Goal: Task Accomplishment & Management: Manage account settings

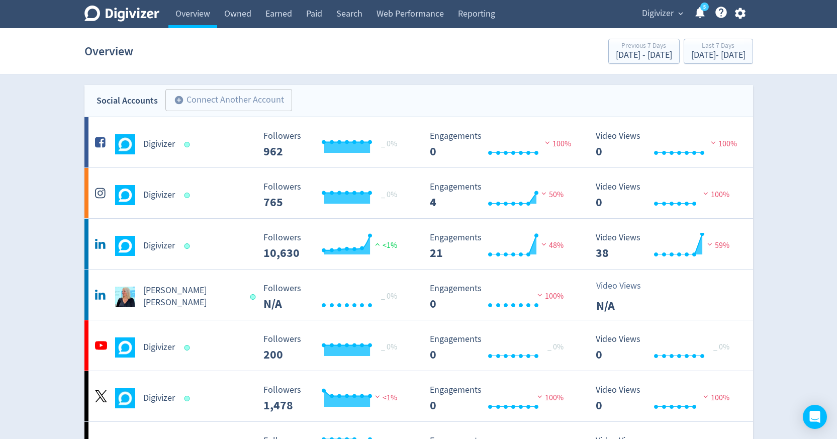
click at [660, 16] on span "Digivizer" at bounding box center [658, 14] width 32 height 16
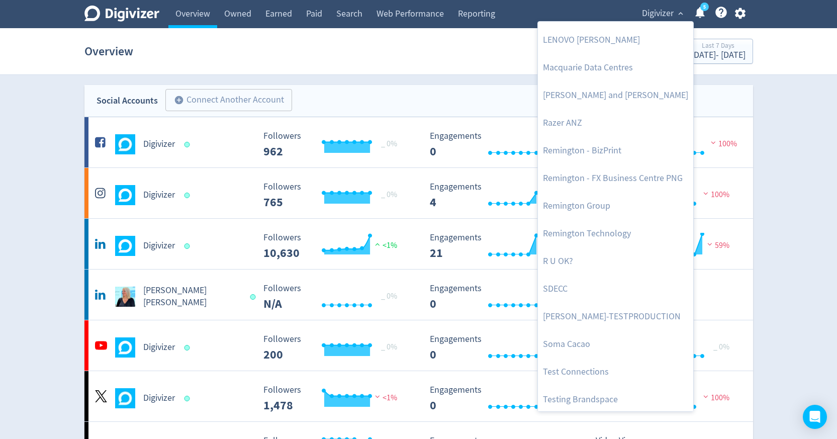
scroll to position [1159, 0]
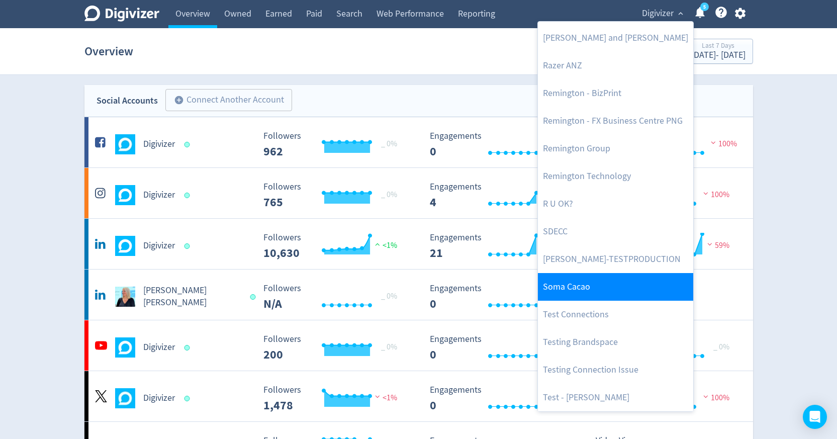
click at [539, 279] on link "Soma Cacao" at bounding box center [615, 287] width 155 height 28
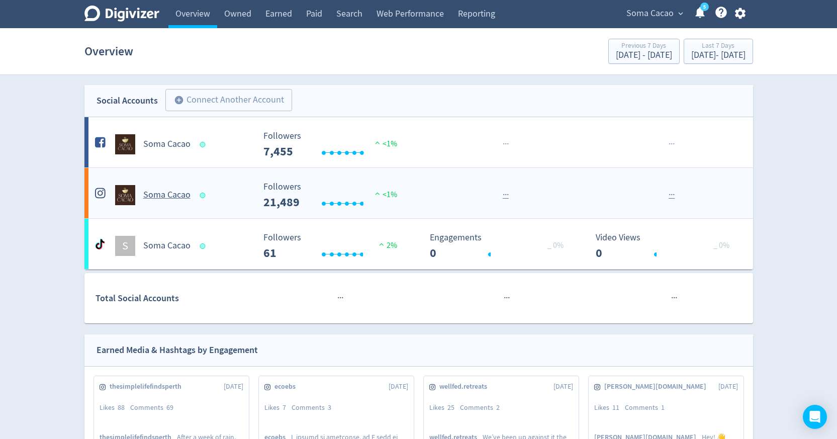
click at [208, 200] on div "Soma Cacao" at bounding box center [174, 195] width 162 height 20
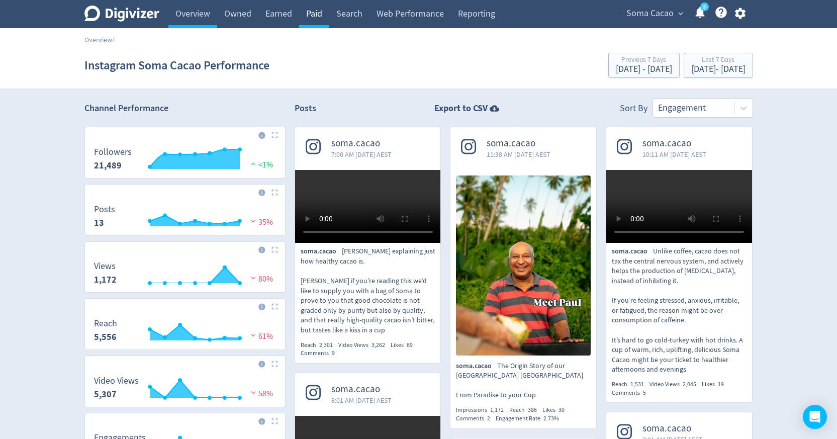
click at [324, 23] on link "Paid" at bounding box center [314, 14] width 30 height 28
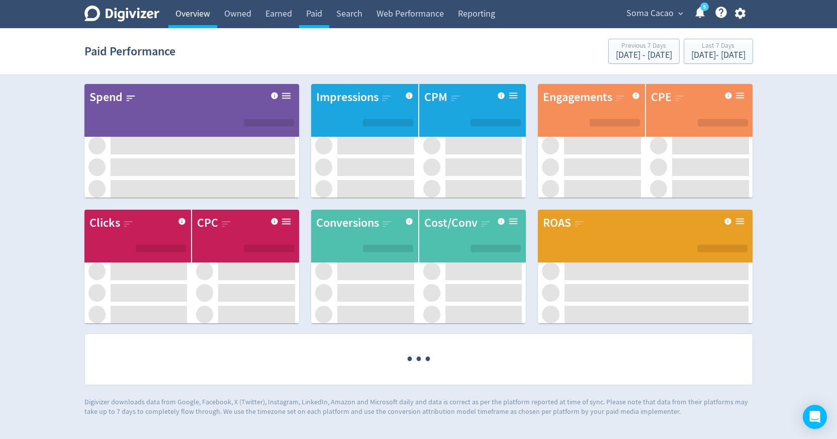
click at [197, 9] on link "Overview" at bounding box center [192, 14] width 49 height 28
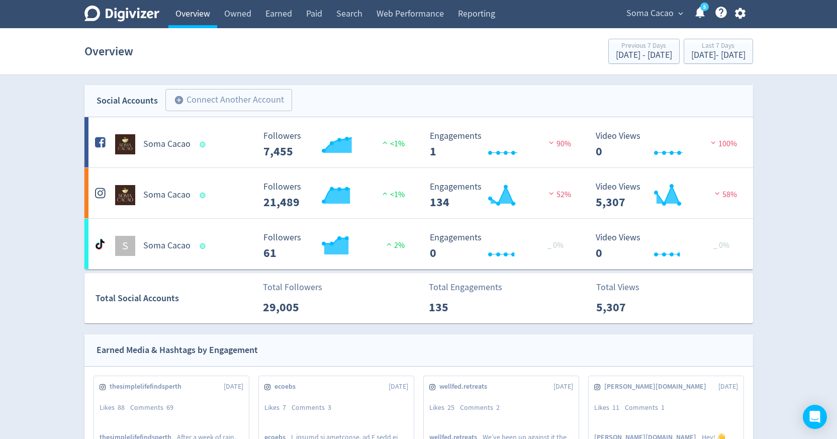
scroll to position [6, 0]
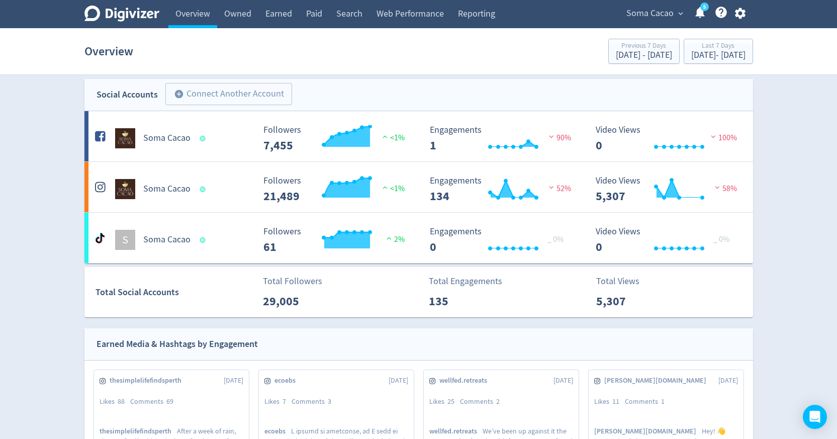
click at [625, 11] on button "Soma Cacao expand_more" at bounding box center [654, 14] width 63 height 16
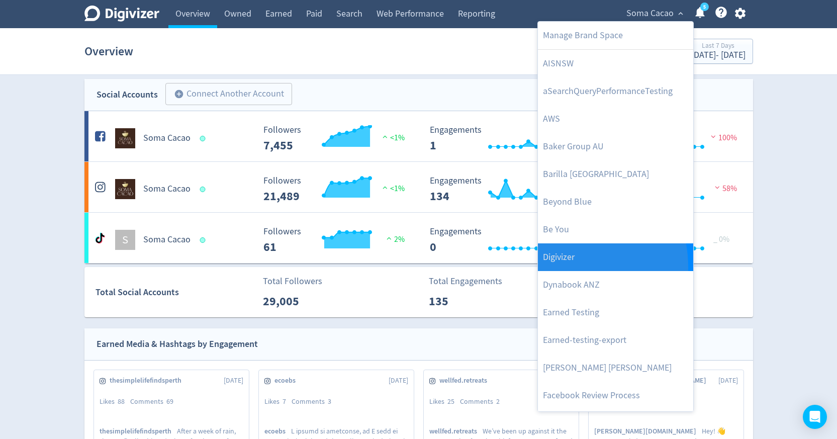
click at [560, 267] on link "Digivizer" at bounding box center [615, 257] width 155 height 28
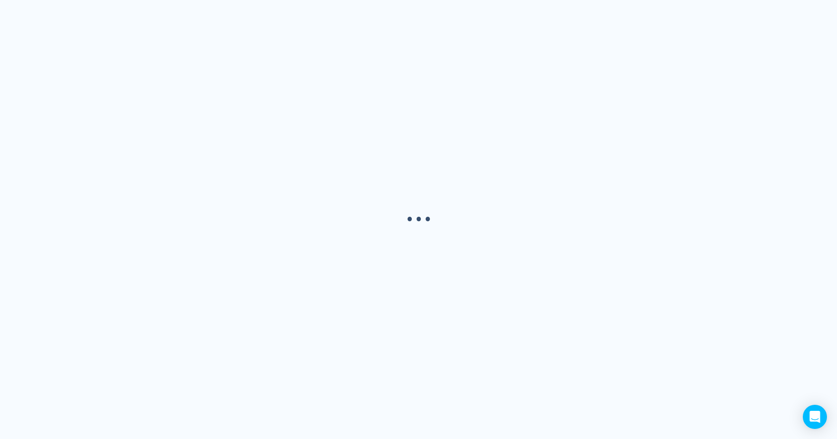
scroll to position [0, 0]
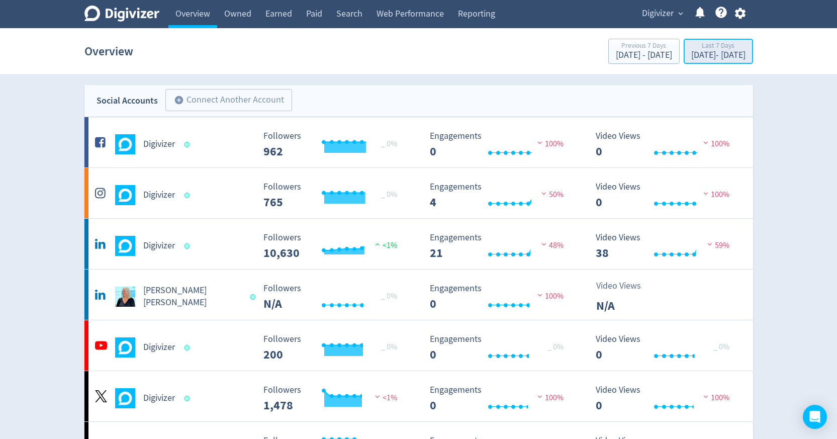
click at [691, 52] on div "Aug 27, 2025 - Sep 2, 2025" at bounding box center [718, 55] width 54 height 9
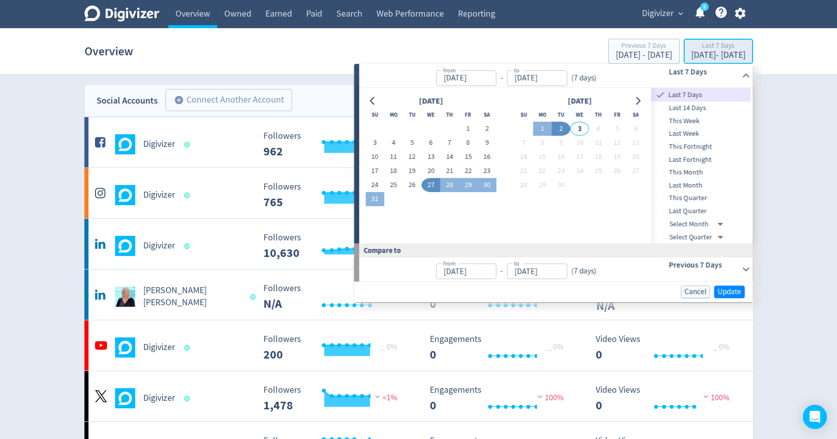
type input "[DATE]"
type input "Sep 02, 2025"
type input "[DATE]"
click at [379, 103] on button "Go to previous month" at bounding box center [372, 101] width 15 height 14
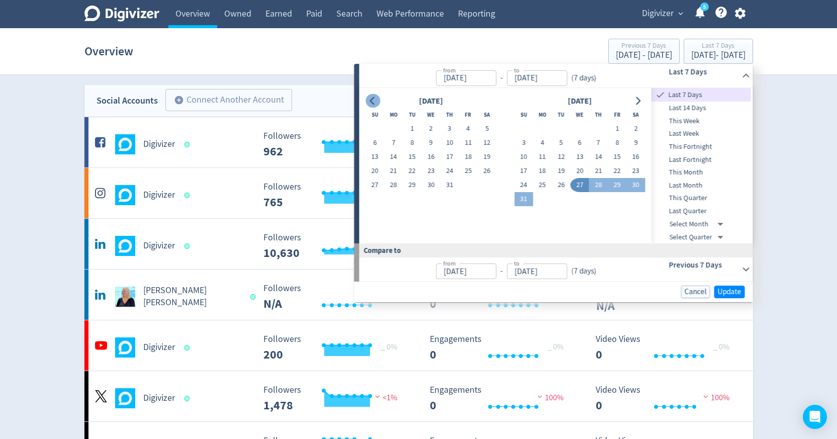
click at [379, 103] on button "Go to previous month" at bounding box center [372, 101] width 15 height 14
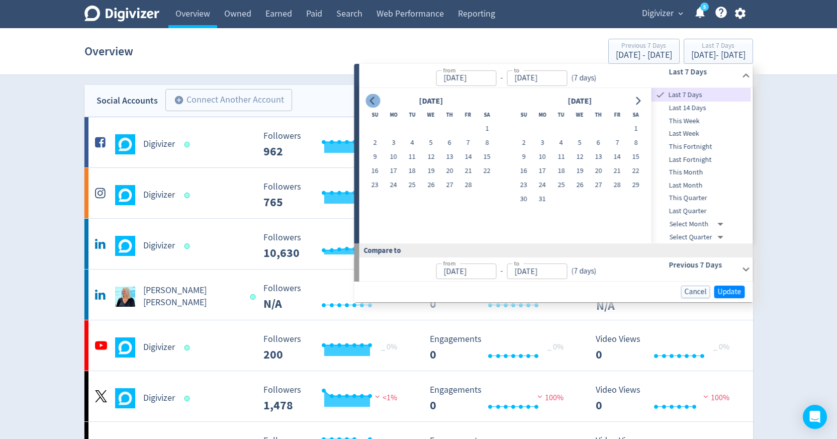
click at [379, 103] on button "Go to previous month" at bounding box center [372, 101] width 15 height 14
click at [378, 127] on button "1" at bounding box center [374, 129] width 19 height 14
type input "Dec 01, 2024"
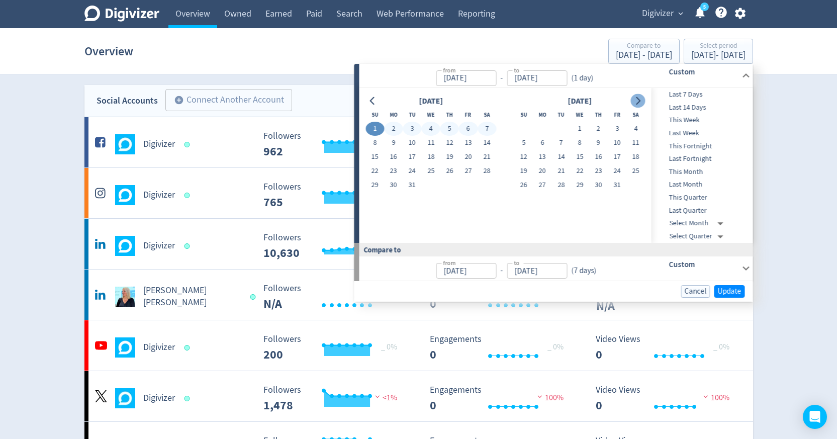
click at [635, 105] on button "Go to next month" at bounding box center [637, 101] width 15 height 14
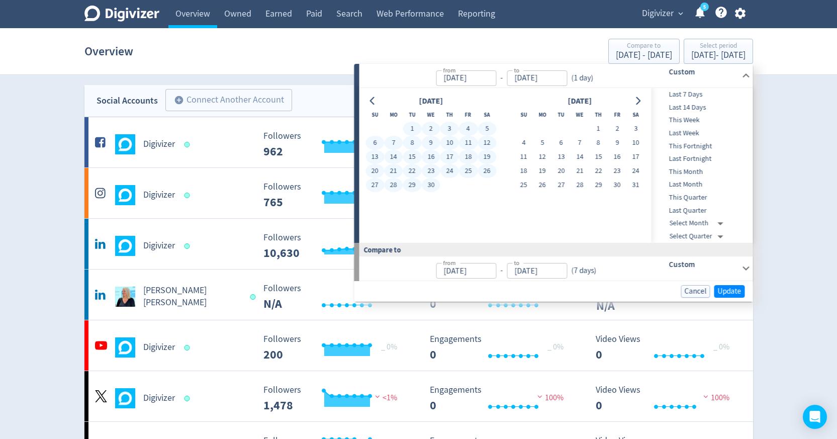
click at [437, 187] on button "30" at bounding box center [431, 185] width 19 height 14
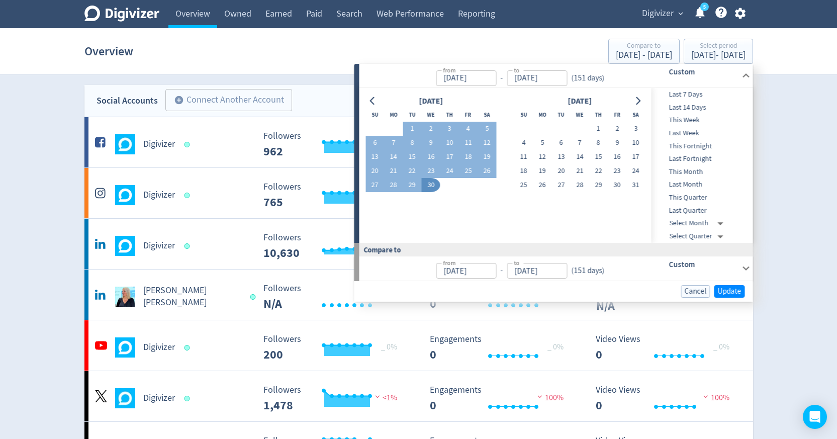
type input "Apr 30, 2025"
type input "Jul 03, 2024"
type input "Nov 30, 2024"
click at [740, 288] on span "Update" at bounding box center [730, 292] width 24 height 8
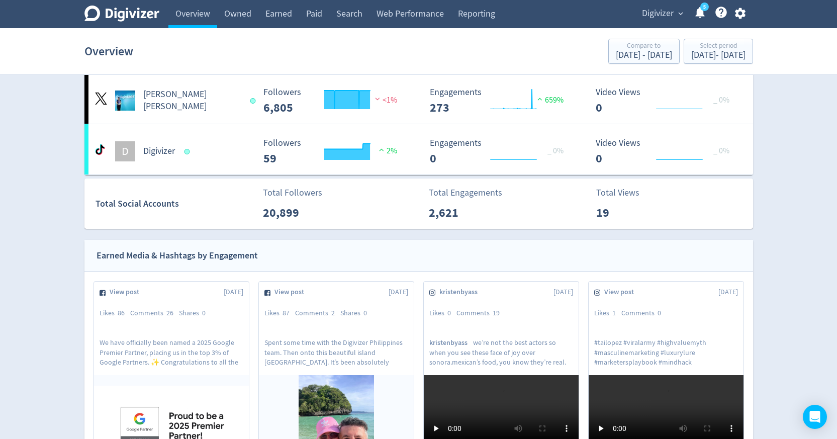
scroll to position [351, 0]
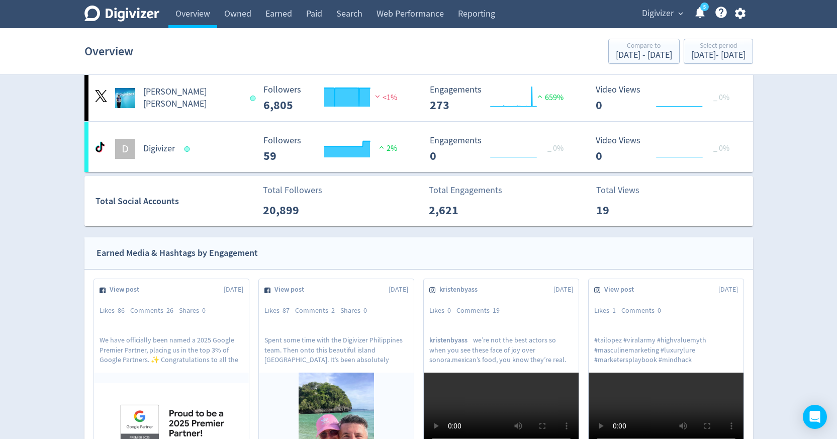
click at [682, 16] on span "expand_more" at bounding box center [680, 13] width 9 height 9
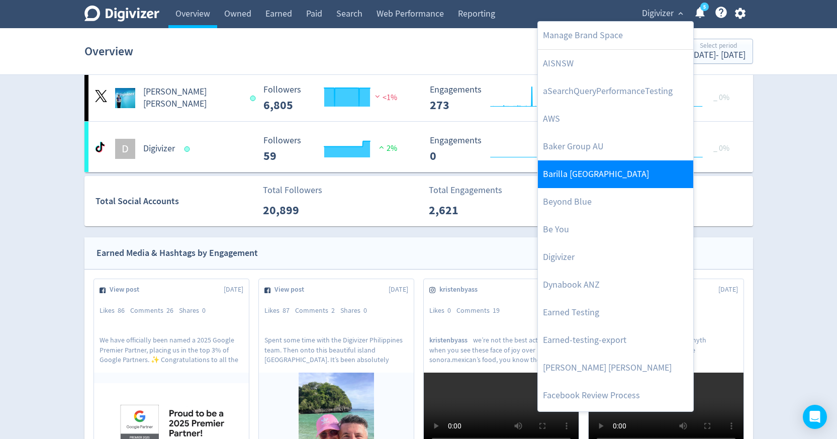
click at [594, 171] on link "Barilla [GEOGRAPHIC_DATA]" at bounding box center [615, 174] width 155 height 28
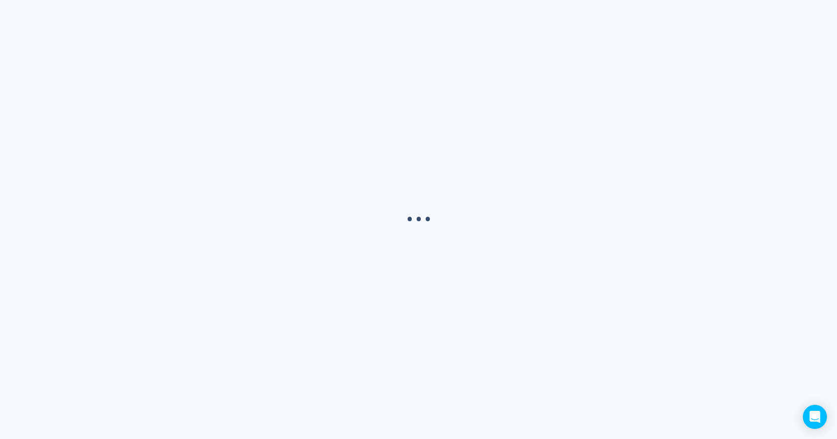
scroll to position [0, 0]
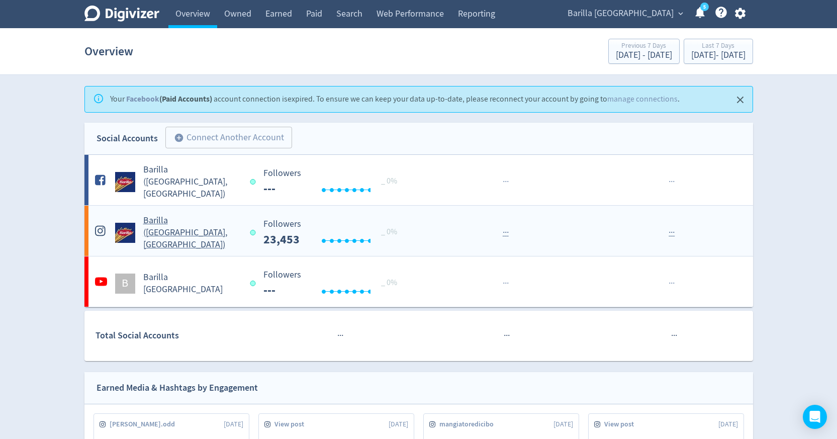
click at [196, 227] on h5 "Barilla (AU, NZ)" at bounding box center [192, 233] width 98 height 36
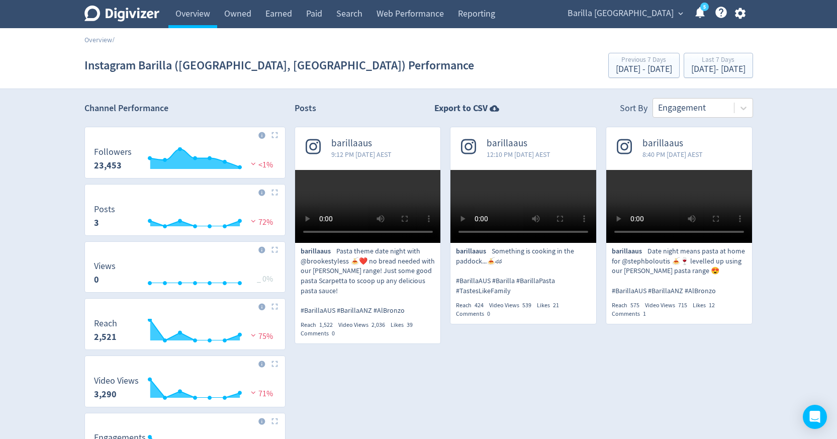
click at [336, 142] on span "barillaaus" at bounding box center [361, 144] width 60 height 12
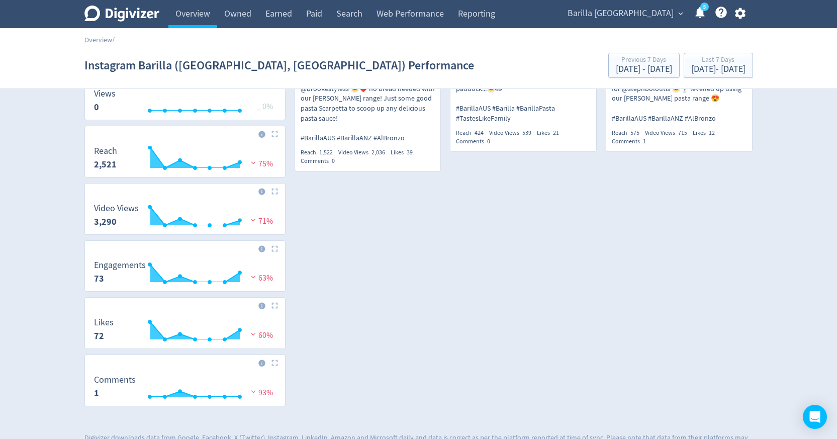
scroll to position [196, 0]
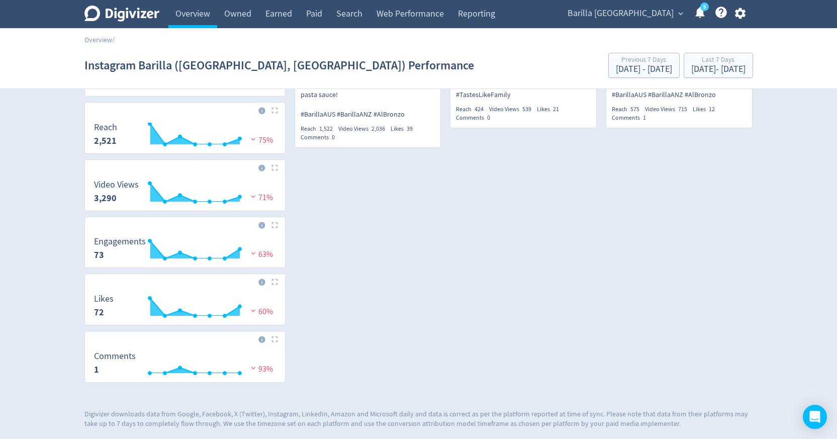
click at [375, 207] on div at bounding box center [524, 182] width 458 height 50
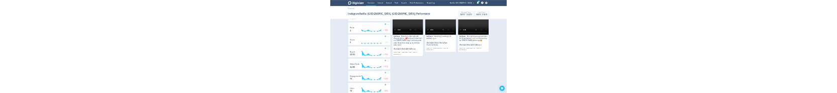
scroll to position [0, 0]
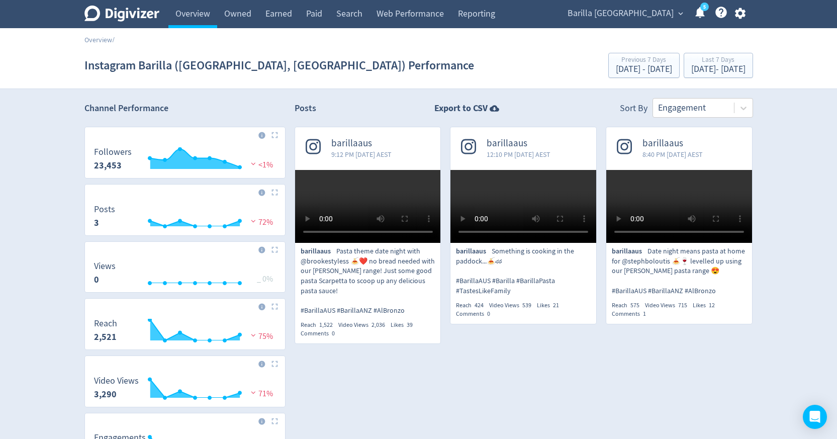
click at [354, 147] on span "barillaaus" at bounding box center [361, 144] width 60 height 12
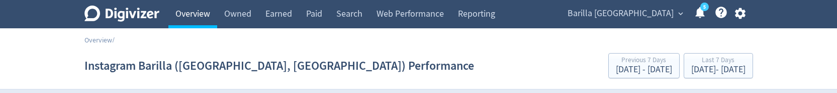
click at [204, 16] on link "Overview" at bounding box center [192, 14] width 49 height 28
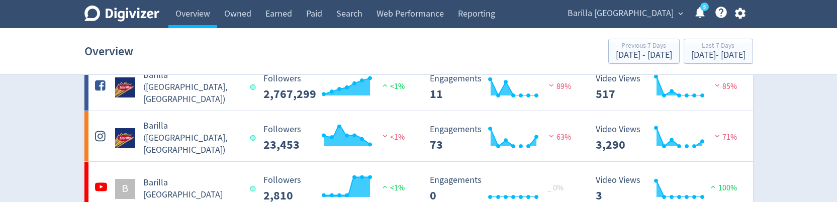
scroll to position [90, 0]
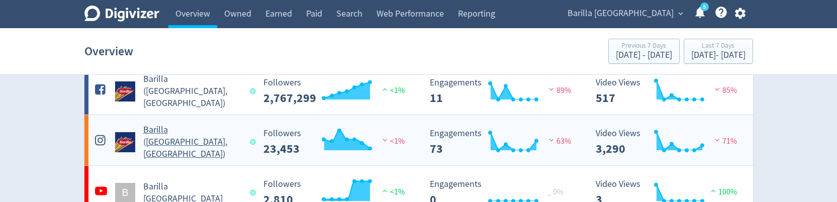
click at [130, 92] on img at bounding box center [125, 142] width 20 height 20
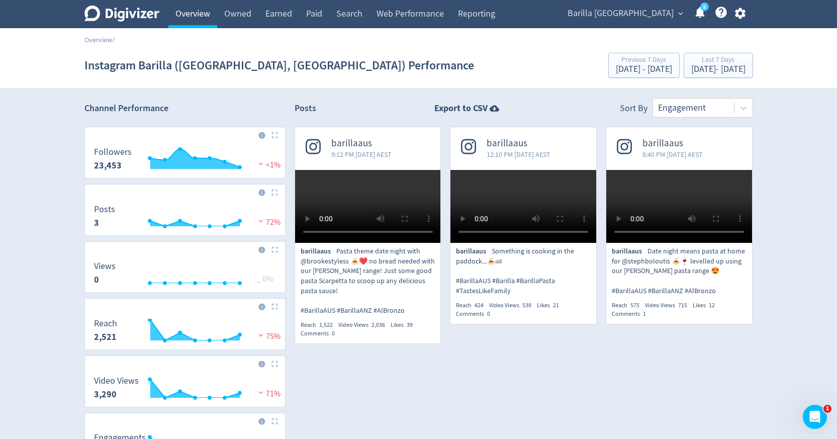
click at [206, 21] on link "Overview" at bounding box center [192, 14] width 49 height 28
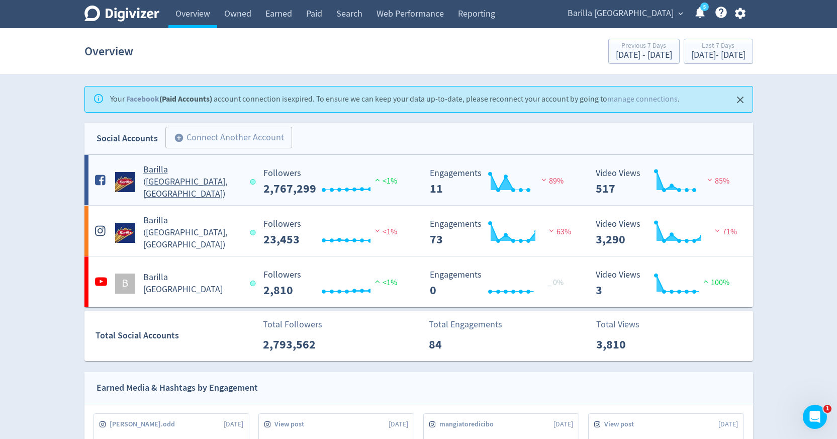
click at [188, 181] on h5 "Barilla (AU, NZ)" at bounding box center [192, 182] width 98 height 36
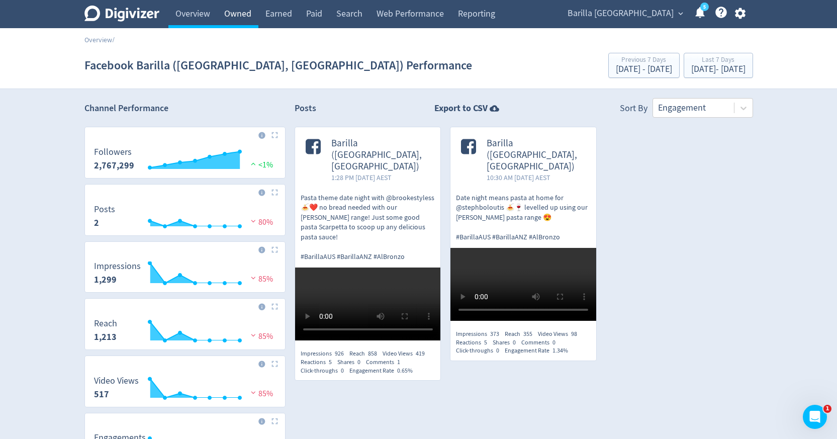
click at [243, 18] on link "Owned" at bounding box center [237, 14] width 41 height 28
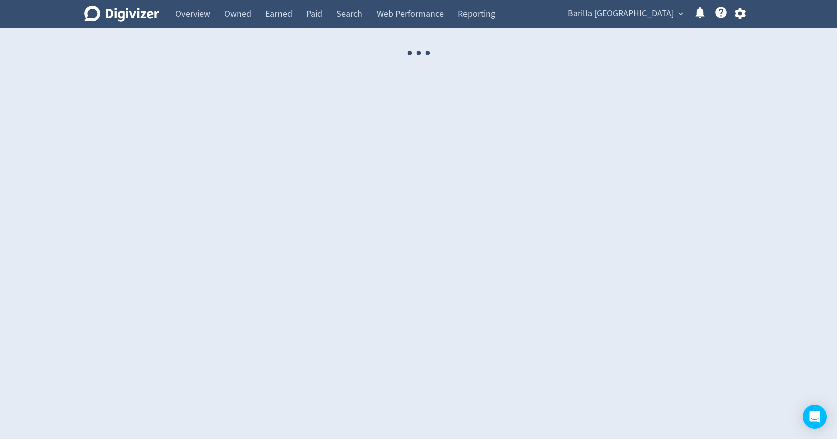
select select "USER"
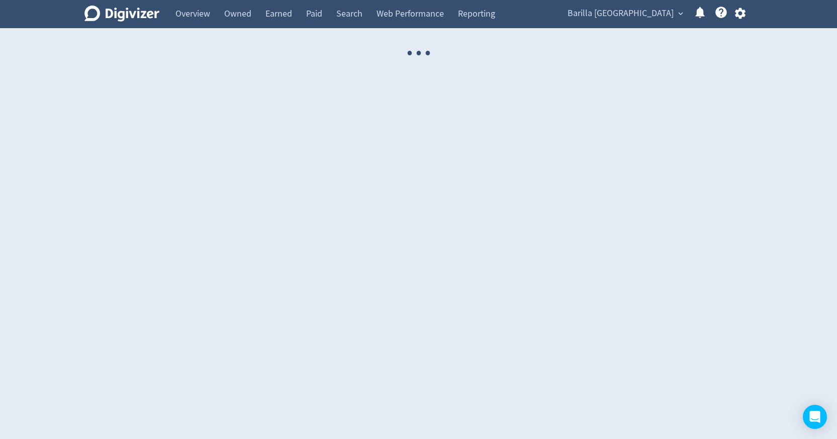
select select "USER"
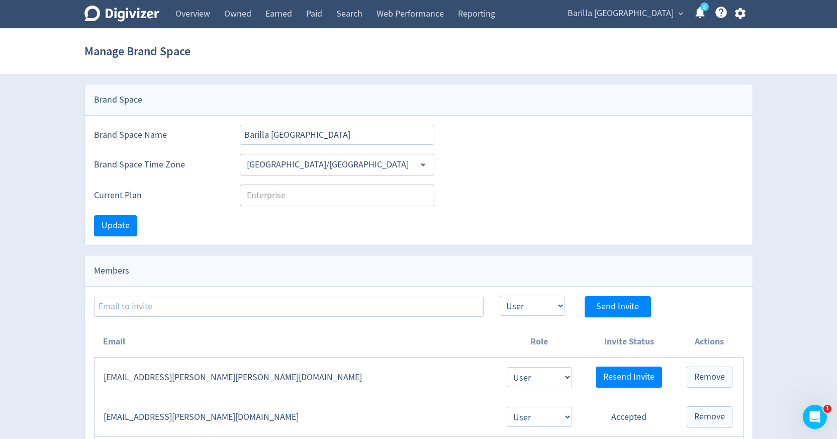
click at [650, 11] on span "Barilla [GEOGRAPHIC_DATA]" at bounding box center [621, 14] width 106 height 16
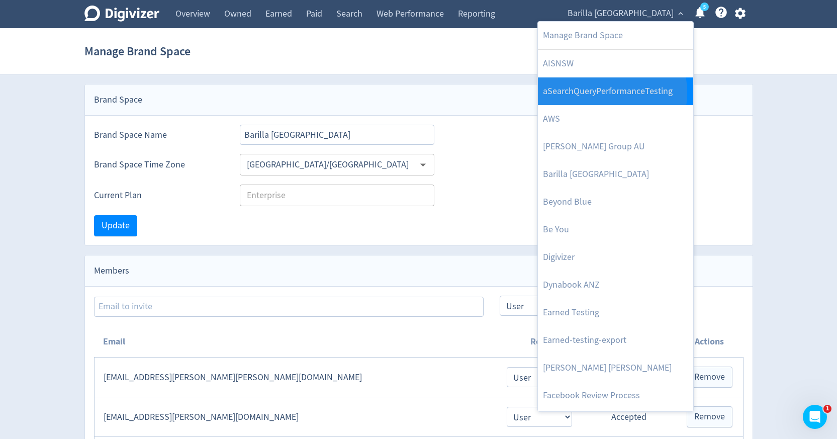
click at [596, 93] on link "aSearchQueryPerformanceTesting" at bounding box center [615, 91] width 155 height 28
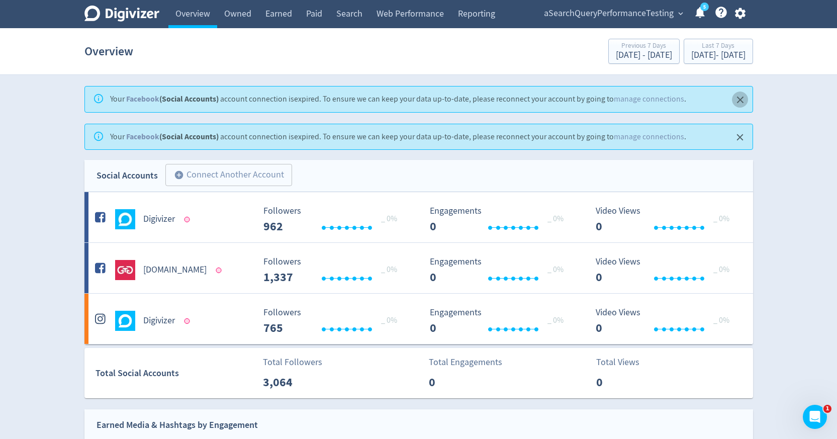
click at [742, 100] on icon "Close" at bounding box center [740, 100] width 12 height 12
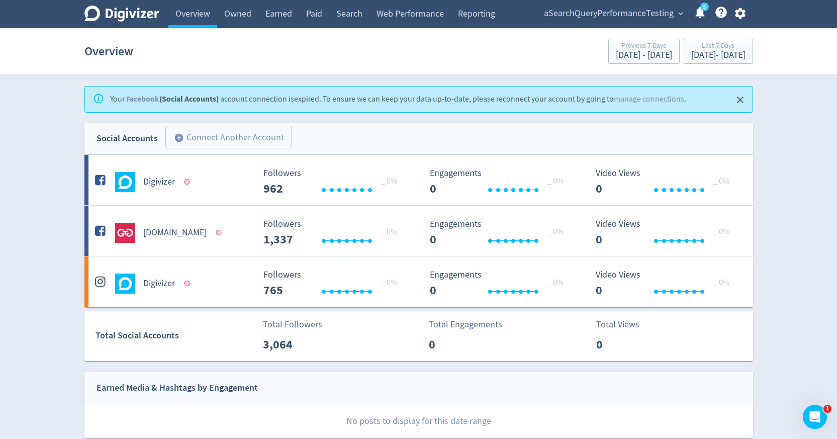
click at [742, 104] on icon "Close" at bounding box center [740, 100] width 12 height 12
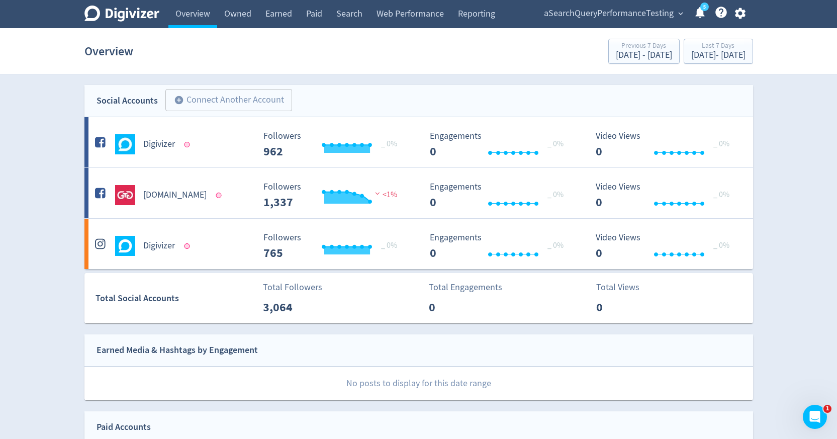
click at [741, 15] on icon "button" at bounding box center [740, 14] width 14 height 14
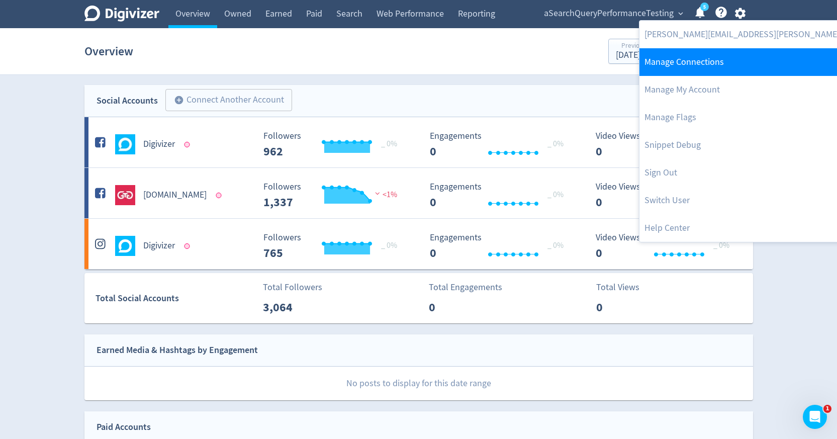
click at [723, 54] on link "Manage Connections" at bounding box center [773, 62] width 268 height 28
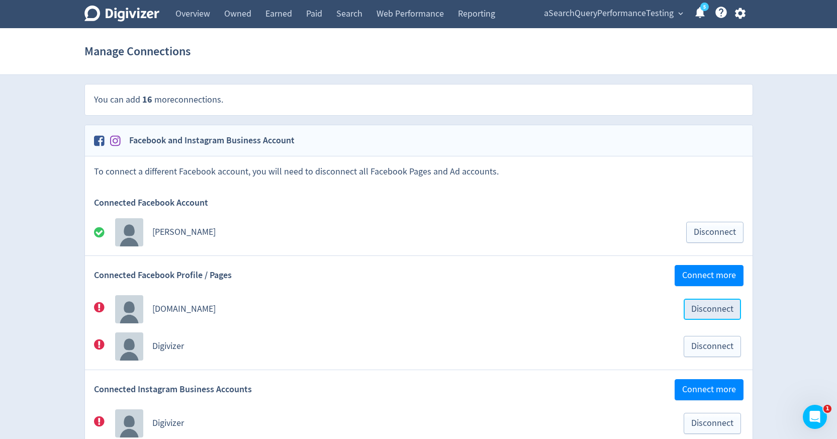
click at [708, 307] on span "Disconnect" at bounding box center [712, 309] width 42 height 9
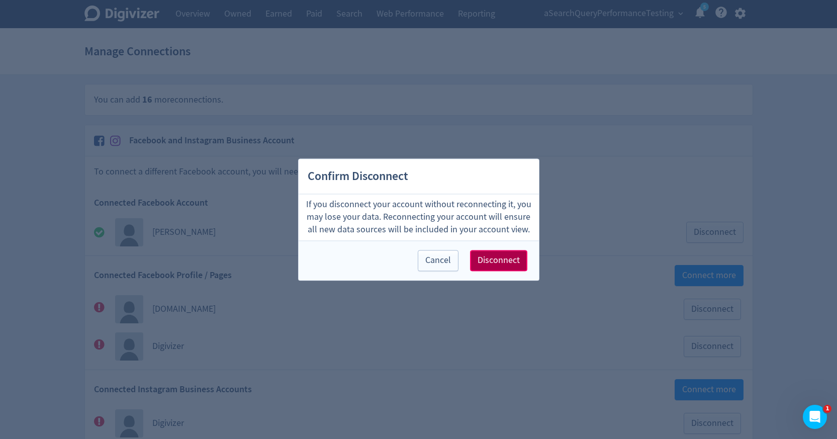
click at [509, 265] on span "Disconnect" at bounding box center [499, 260] width 42 height 9
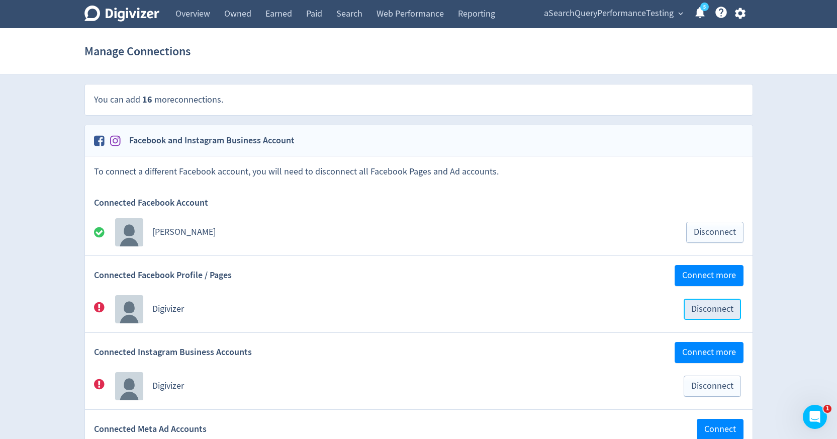
click at [692, 314] on span "Disconnect" at bounding box center [712, 309] width 42 height 9
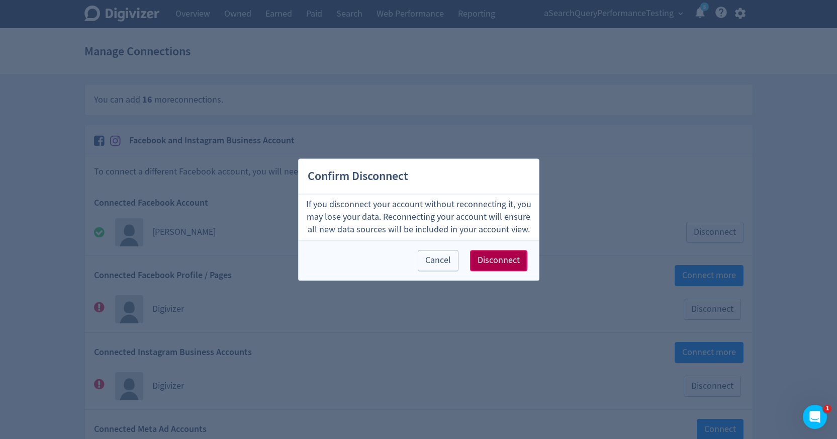
click at [487, 258] on span "Disconnect" at bounding box center [499, 260] width 42 height 9
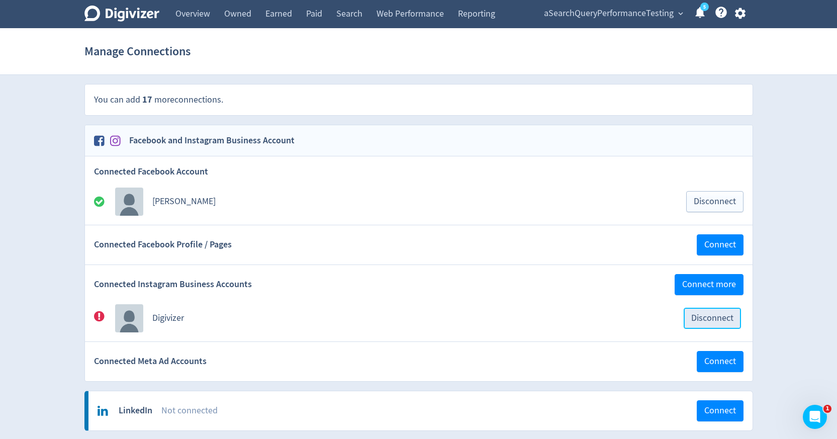
click at [690, 321] on button "Disconnect" at bounding box center [712, 318] width 57 height 21
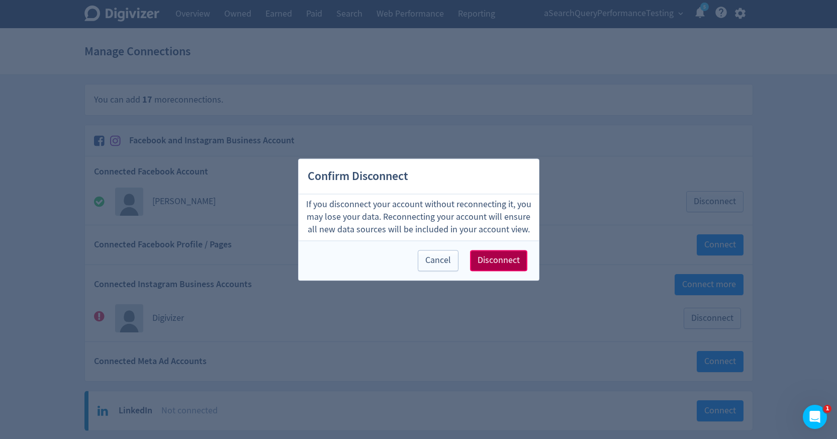
click at [503, 264] on span "Disconnect" at bounding box center [499, 260] width 42 height 9
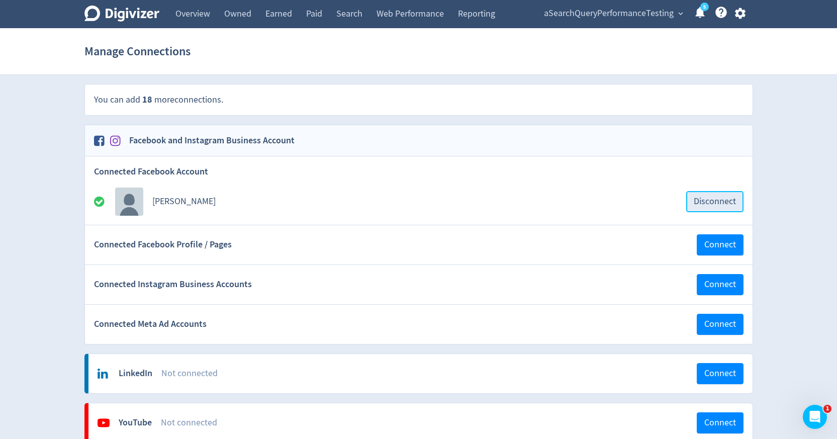
click at [712, 204] on span "Disconnect" at bounding box center [715, 201] width 42 height 9
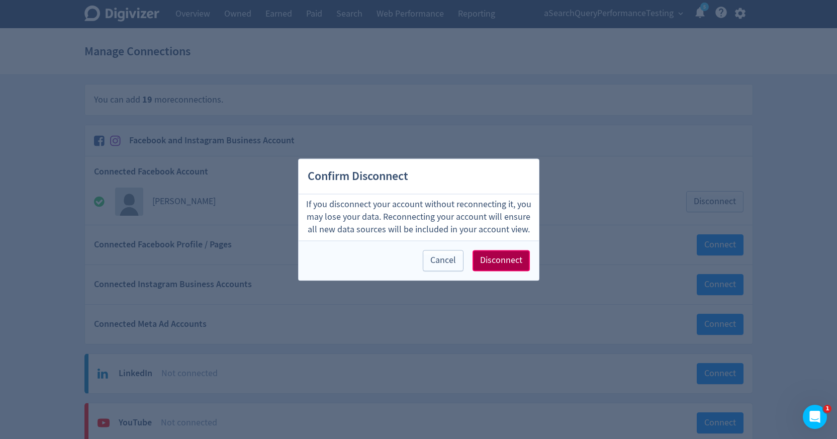
click at [518, 257] on span "Disconnect" at bounding box center [501, 260] width 42 height 9
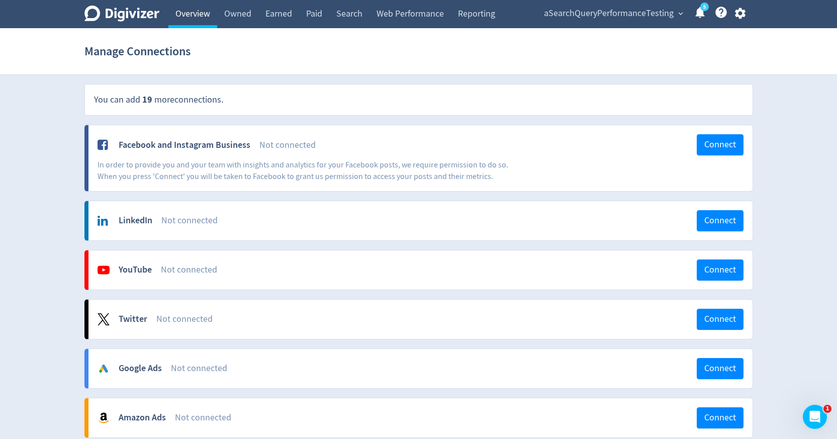
click at [205, 12] on link "Overview" at bounding box center [192, 14] width 49 height 28
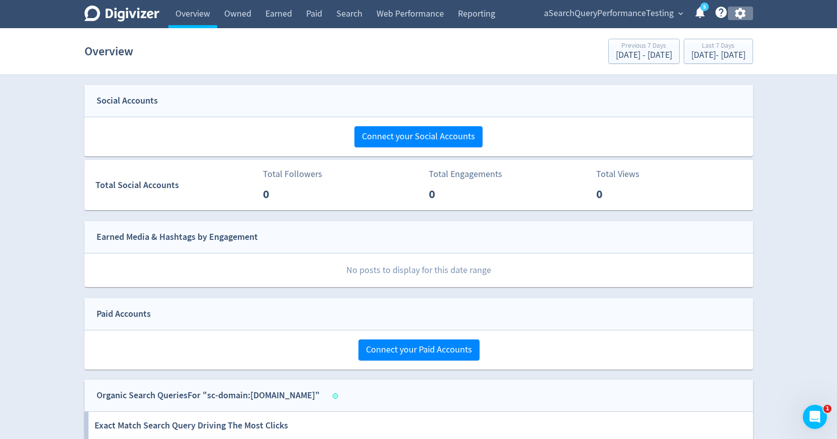
click at [740, 13] on icon "button" at bounding box center [740, 14] width 14 height 14
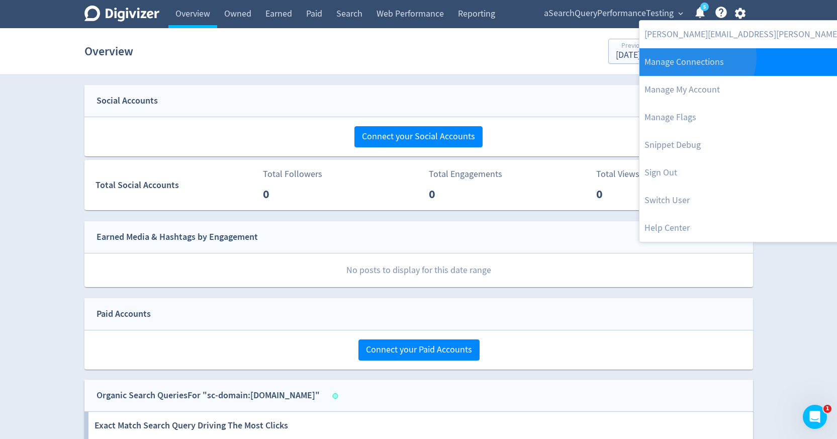
click at [696, 57] on link "Manage Connections" at bounding box center [773, 62] width 268 height 28
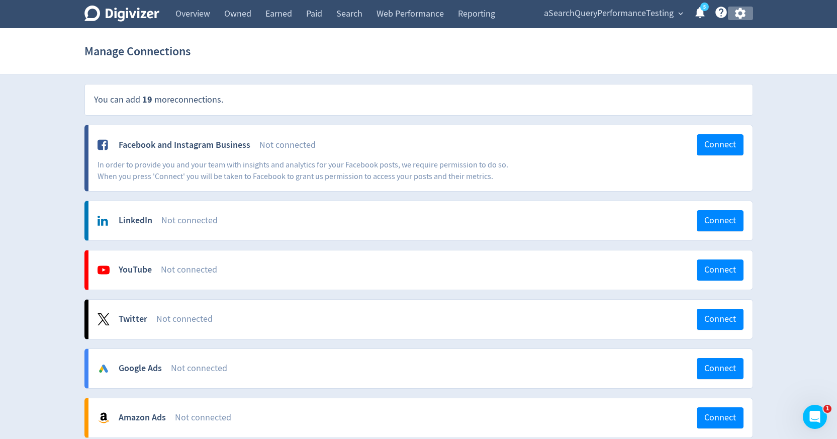
click at [741, 12] on icon "button" at bounding box center [740, 14] width 14 height 14
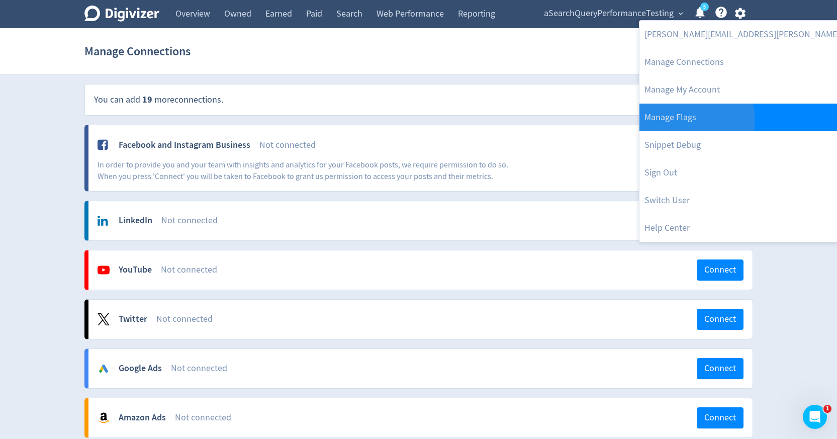
click at [686, 120] on link "Manage Flags" at bounding box center [773, 118] width 268 height 28
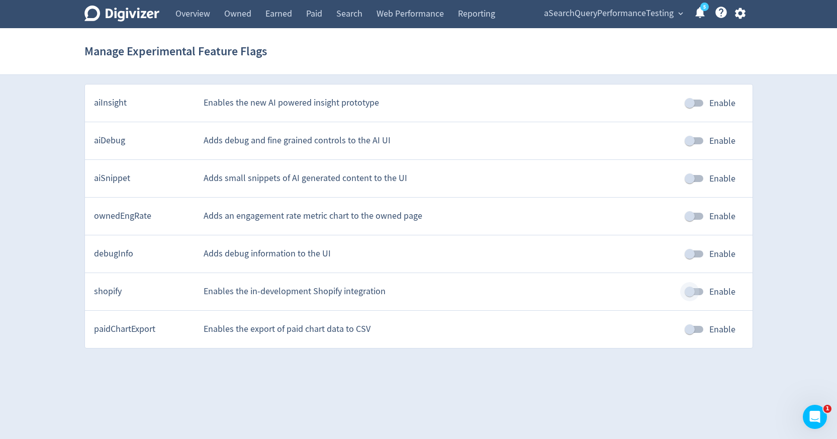
click at [702, 289] on input "Enable" at bounding box center [689, 291] width 57 height 19
checkbox input "true"
click at [737, 18] on icon "button" at bounding box center [740, 14] width 14 height 14
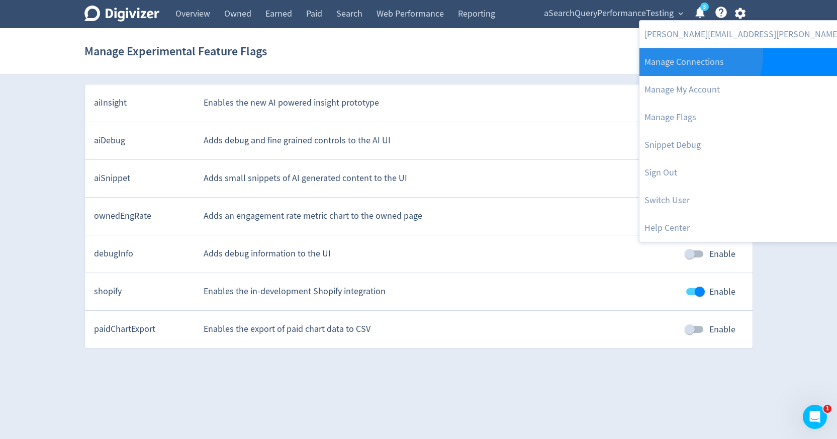
click at [699, 56] on link "Manage Connections" at bounding box center [773, 62] width 268 height 28
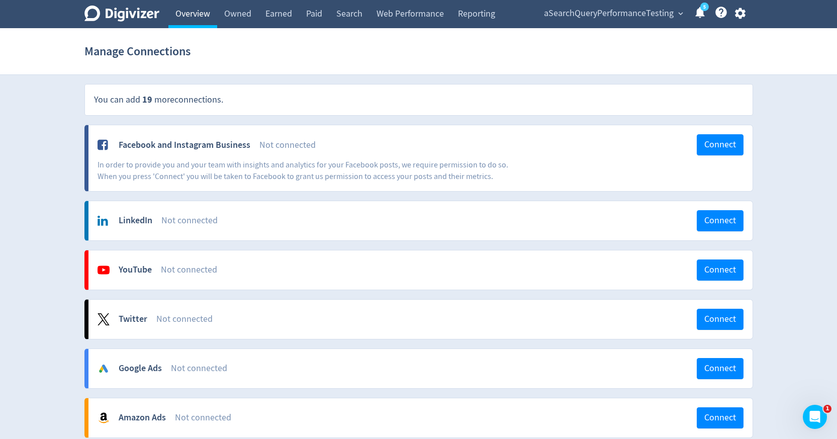
click at [193, 15] on link "Overview" at bounding box center [192, 14] width 49 height 28
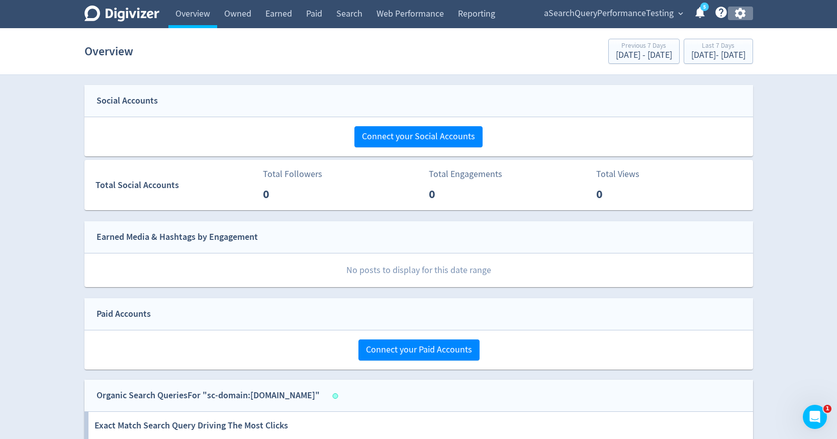
click at [741, 15] on icon "button" at bounding box center [740, 14] width 14 height 14
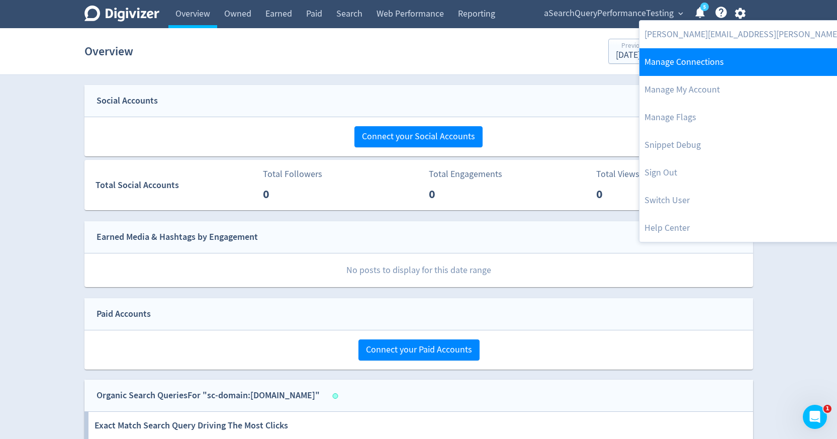
click at [728, 58] on link "Manage Connections" at bounding box center [773, 62] width 268 height 28
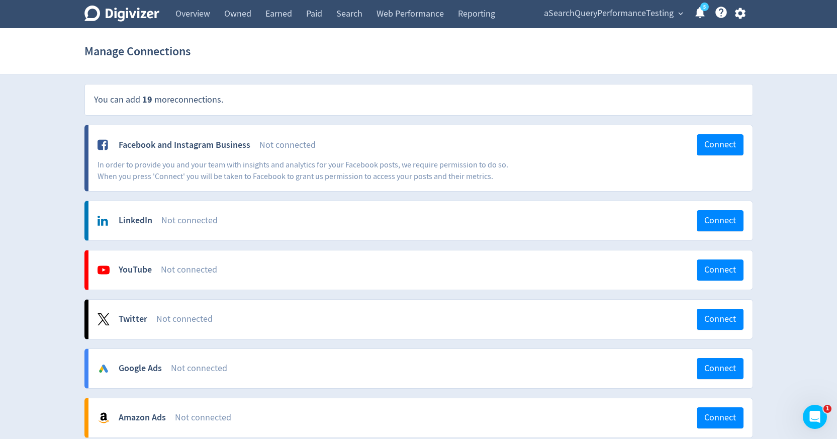
click at [745, 12] on icon "button" at bounding box center [740, 13] width 11 height 11
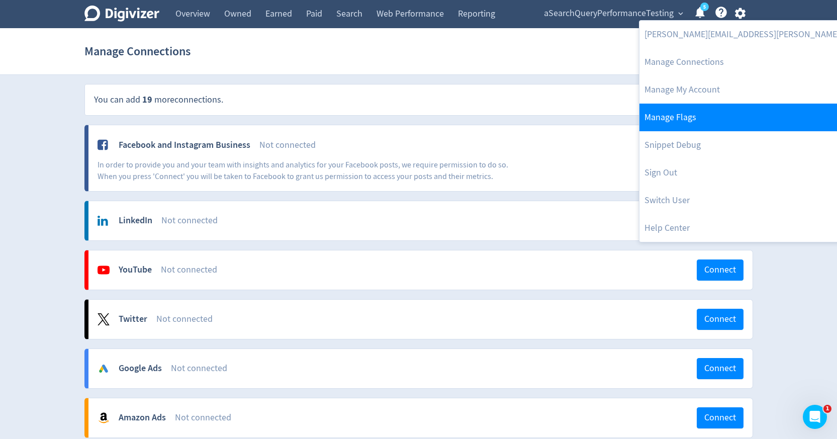
click at [702, 122] on link "Manage Flags" at bounding box center [773, 118] width 268 height 28
